Goal: Transaction & Acquisition: Purchase product/service

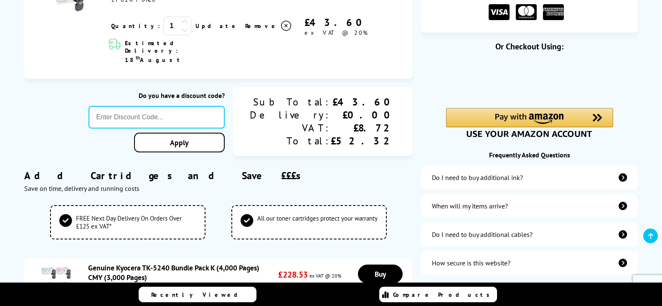
scroll to position [167, 0]
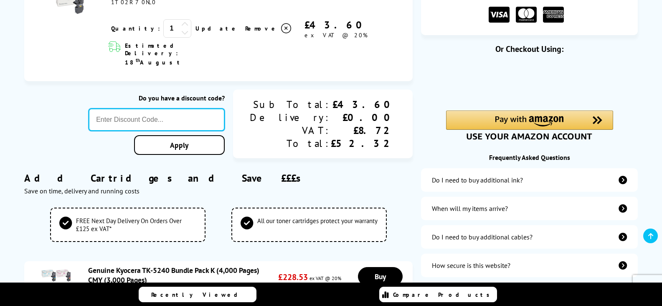
click at [148, 108] on input "text" at bounding box center [157, 119] width 136 height 23
type input "KY010"
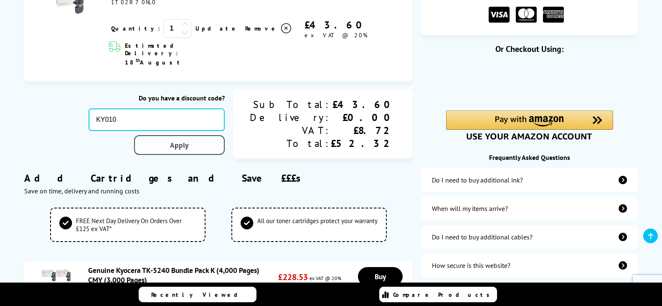
click at [219, 135] on link "Apply" at bounding box center [179, 145] width 91 height 20
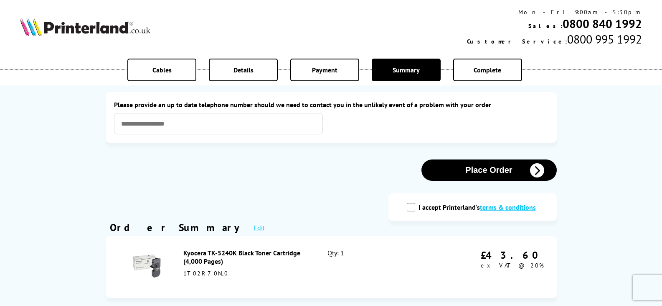
click at [412, 209] on input "I accept Printerland's terms & conditions" at bounding box center [411, 207] width 8 height 8
checkbox input "true"
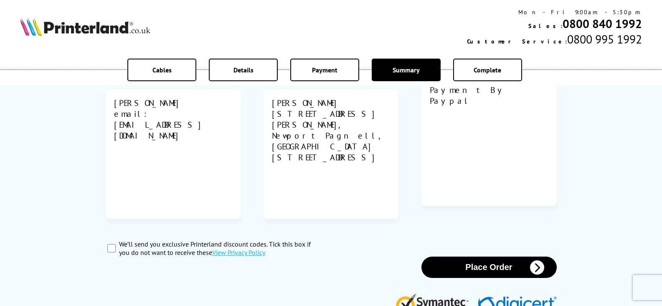
scroll to position [460, 0]
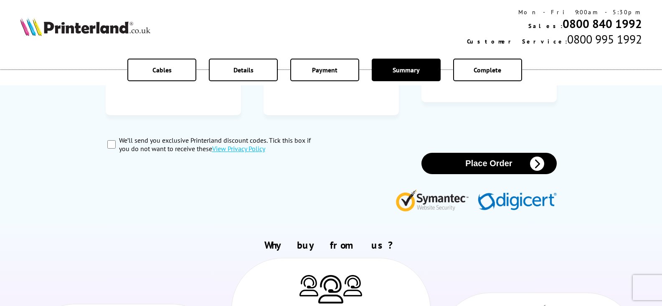
click at [477, 153] on button "Place Order" at bounding box center [489, 163] width 135 height 21
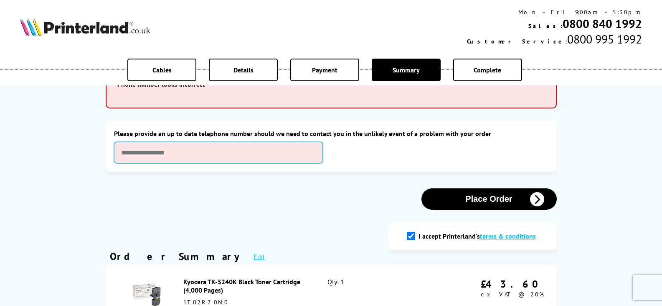
scroll to position [0, 0]
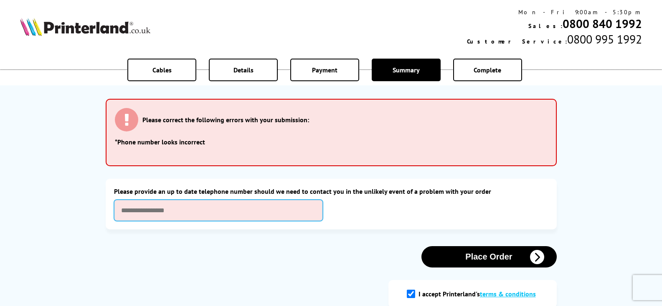
click at [133, 209] on input "text" at bounding box center [218, 209] width 209 height 21
type input "**********"
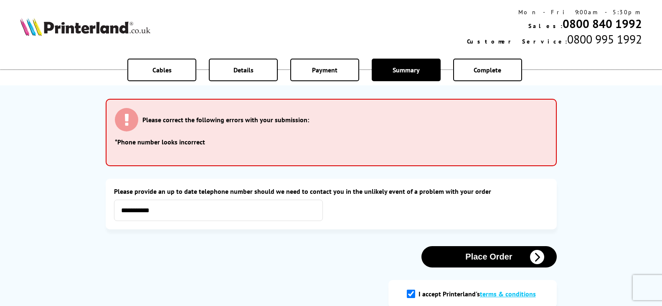
click at [470, 257] on button "Place Order" at bounding box center [489, 256] width 135 height 21
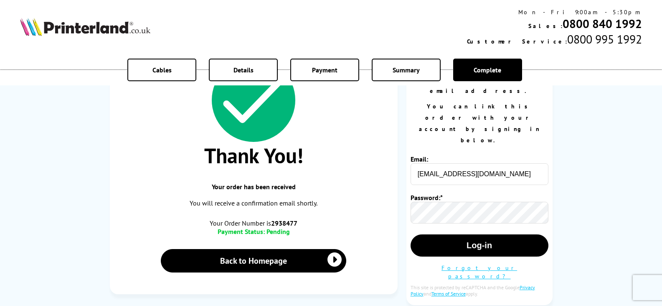
scroll to position [84, 0]
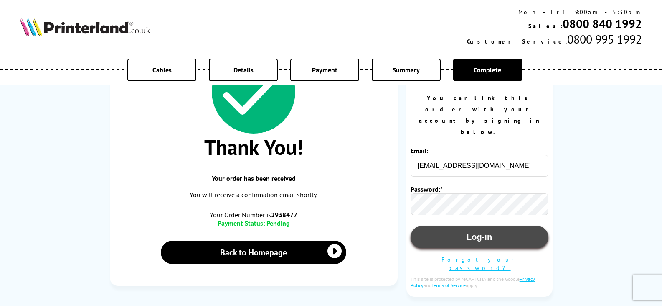
click at [518, 226] on button "Log-in" at bounding box center [480, 237] width 138 height 22
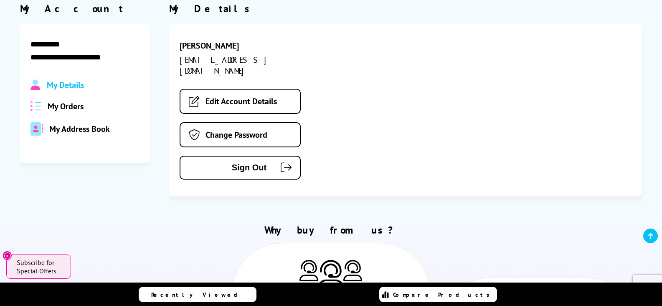
scroll to position [84, 0]
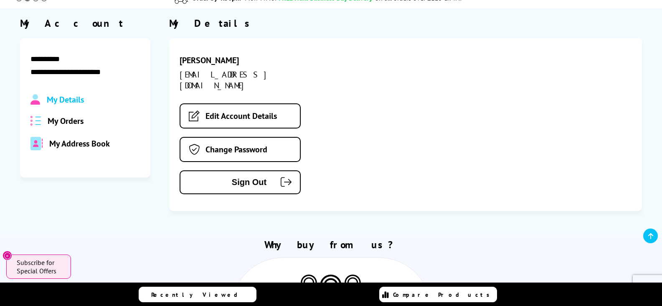
click at [61, 120] on span "My Orders" at bounding box center [66, 120] width 36 height 11
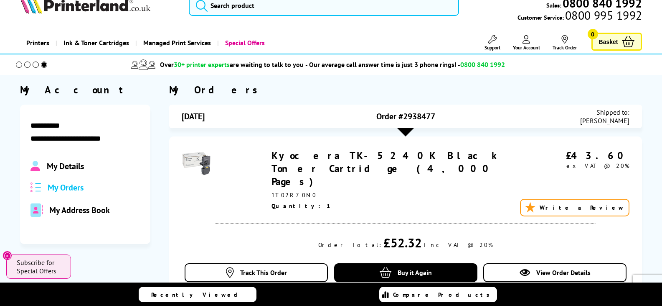
scroll to position [0, 0]
